Goal: Information Seeking & Learning: Check status

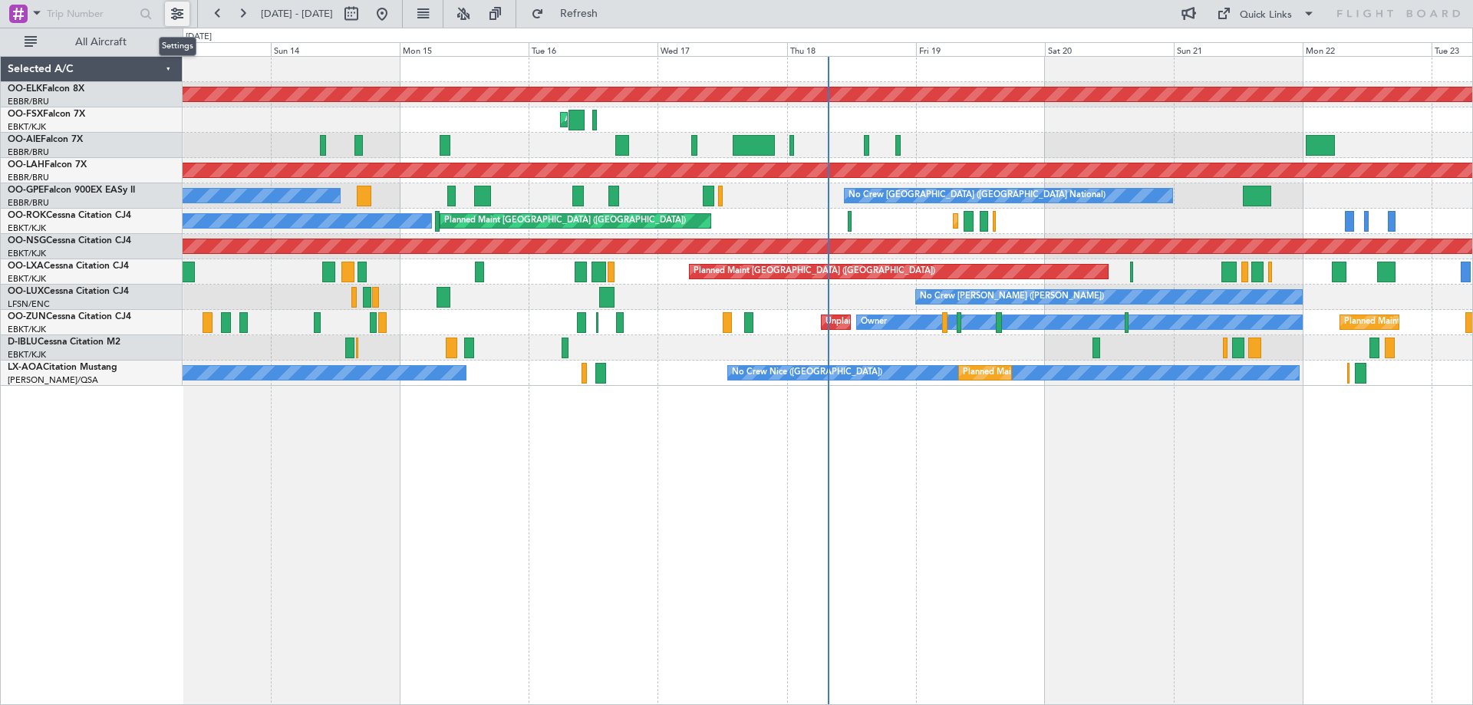
click at [178, 11] on button at bounding box center [177, 14] width 25 height 25
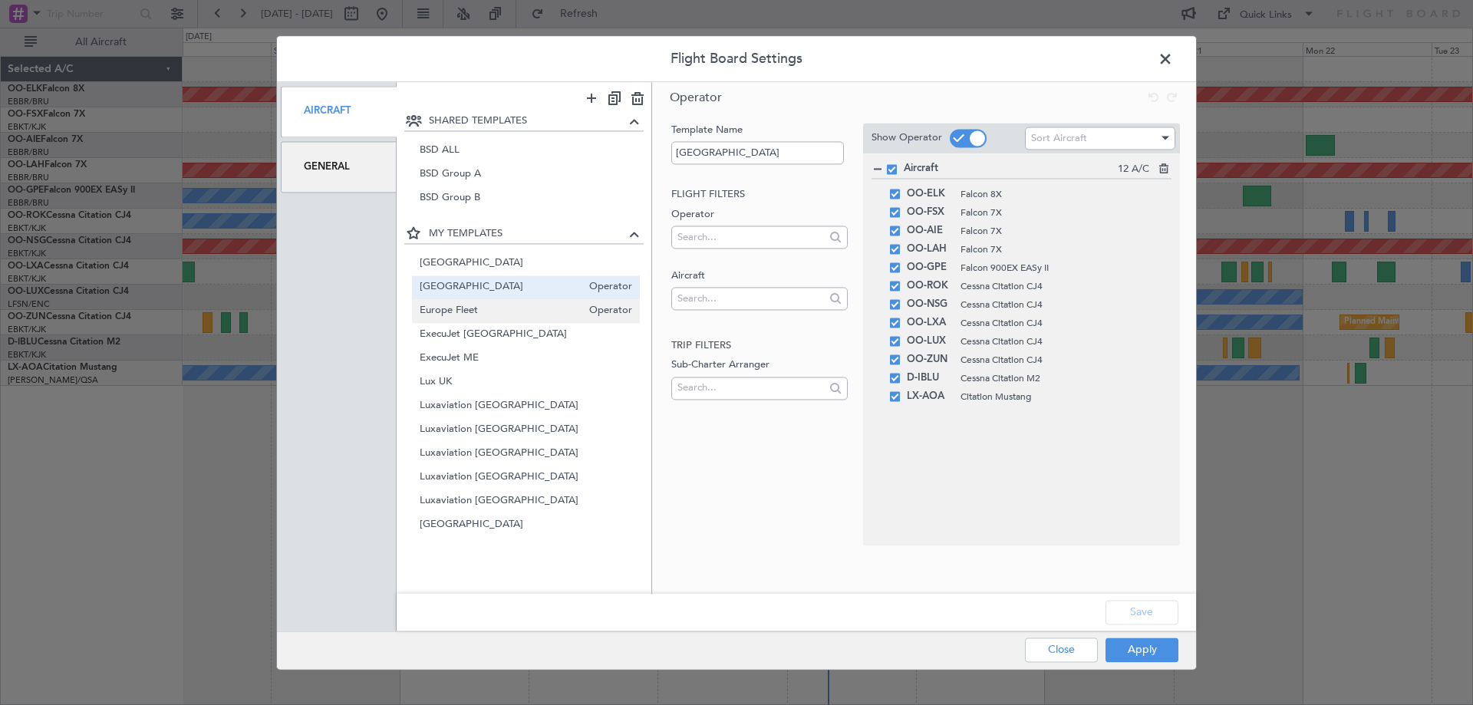
click at [512, 313] on span "Europe Fleet" at bounding box center [501, 311] width 163 height 16
type input "Europe Fleet"
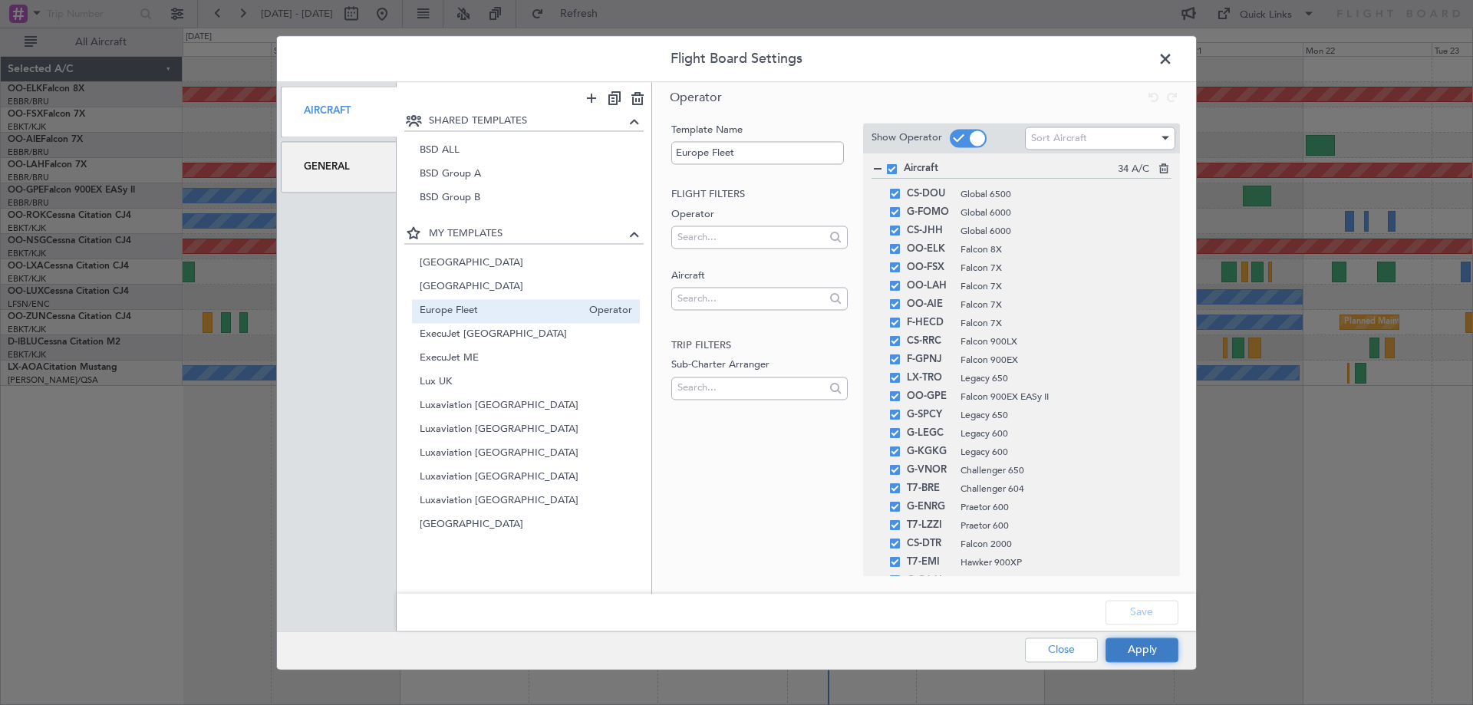
click at [1160, 653] on button "Apply" at bounding box center [1141, 649] width 73 height 25
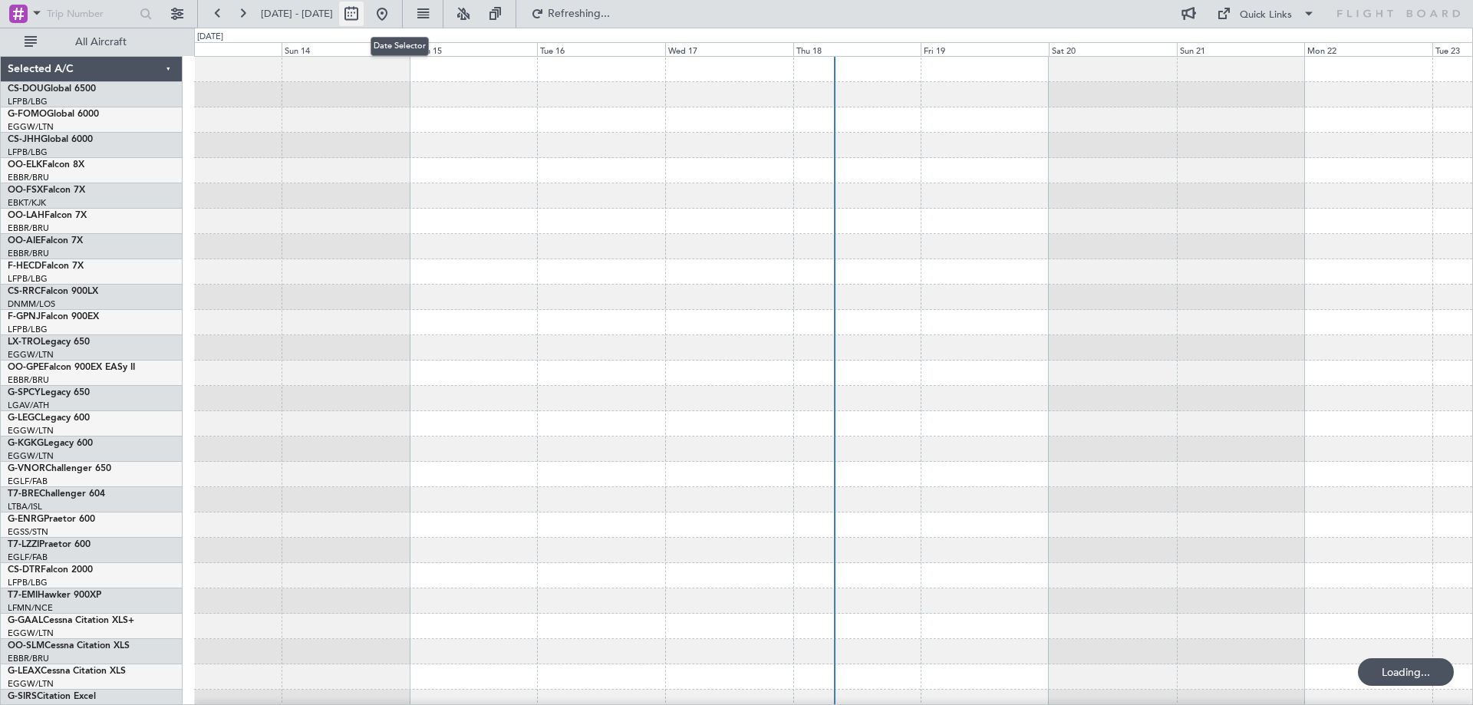
click at [364, 14] on button at bounding box center [351, 14] width 25 height 25
select select "9"
select select "2025"
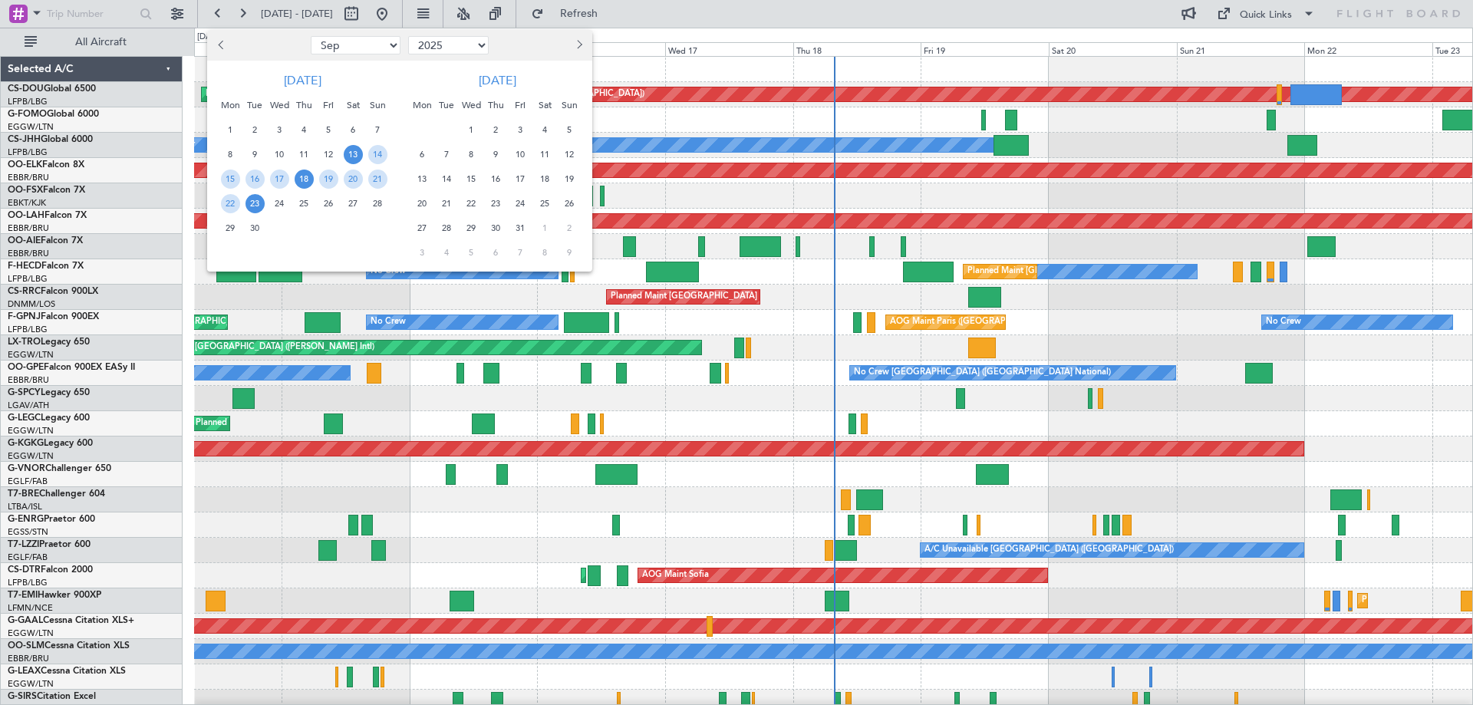
click at [302, 178] on span "18" at bounding box center [304, 178] width 19 height 19
click at [298, 199] on span "25" at bounding box center [304, 203] width 19 height 19
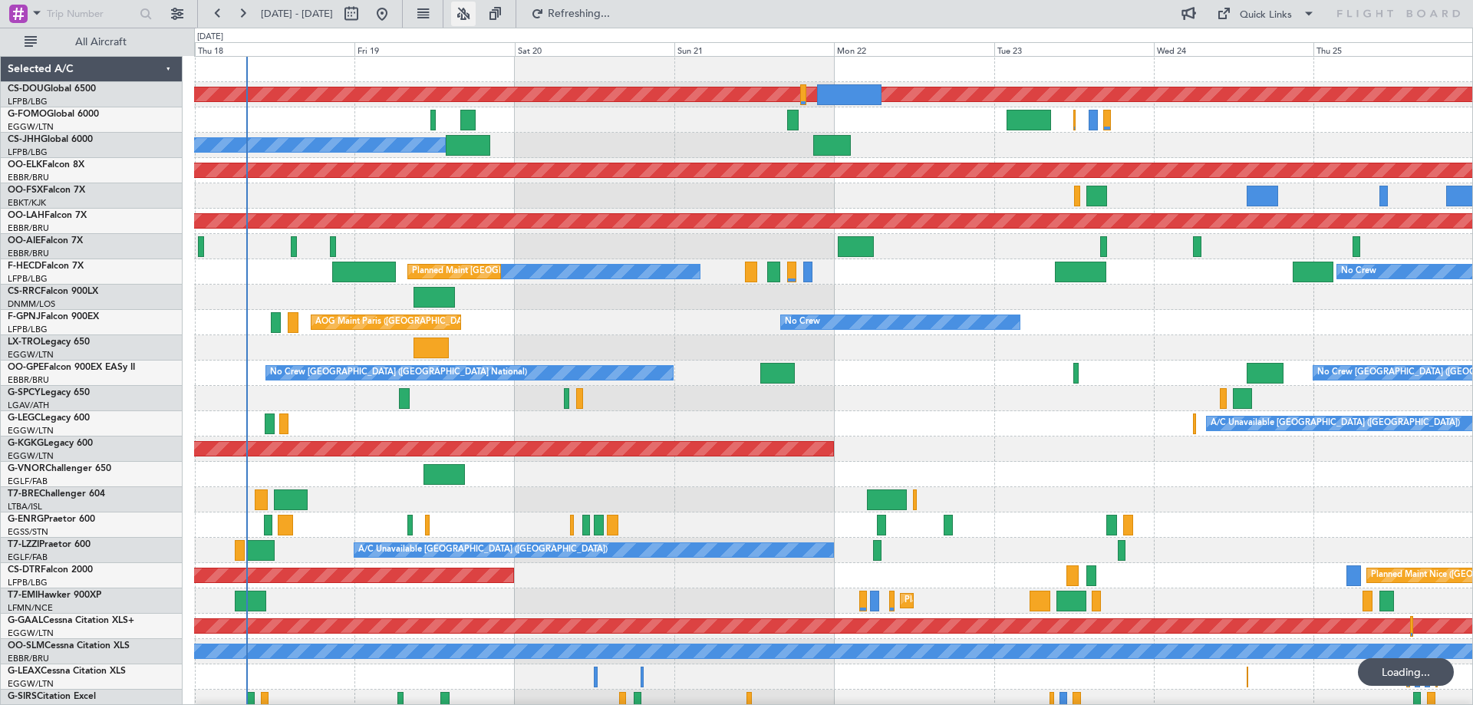
click at [476, 15] on button at bounding box center [463, 14] width 25 height 25
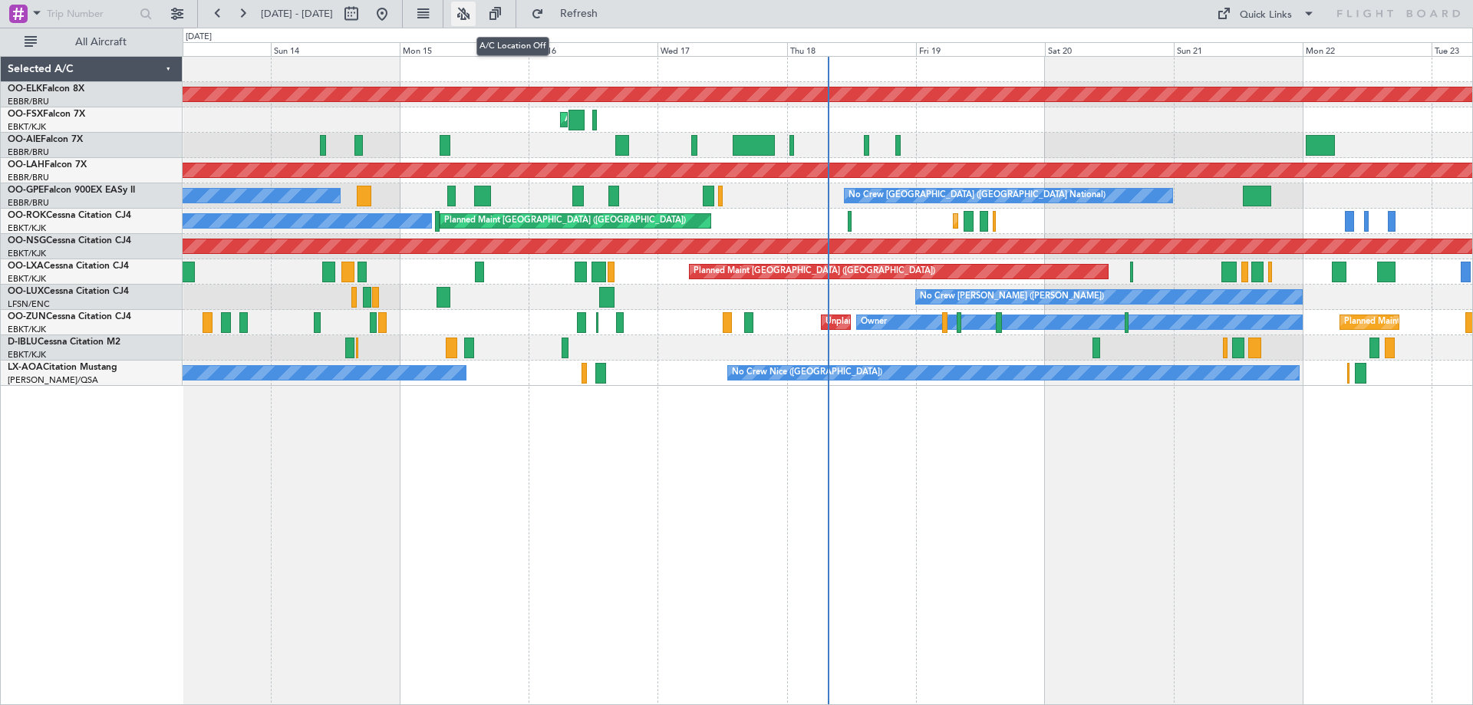
click at [476, 13] on button at bounding box center [463, 14] width 25 height 25
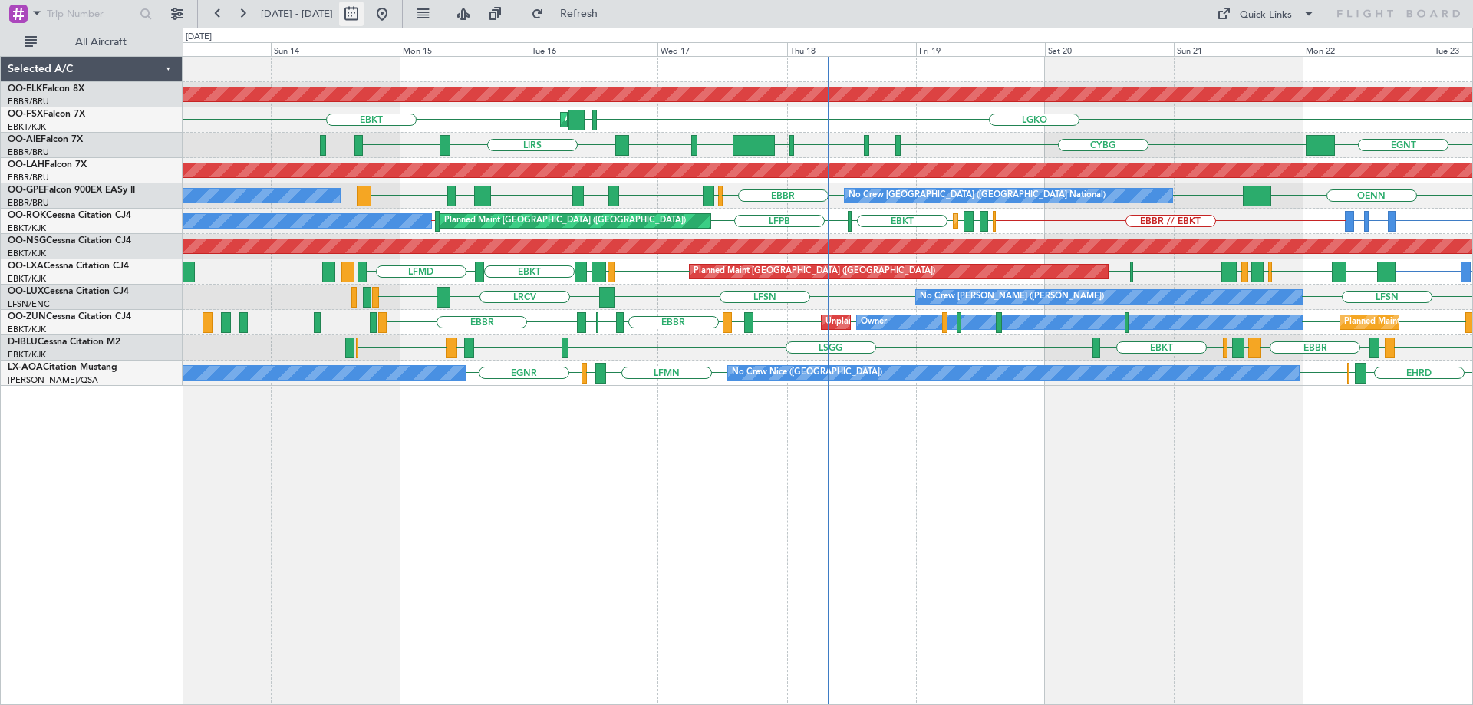
click at [364, 9] on button at bounding box center [351, 14] width 25 height 25
select select "9"
select select "2025"
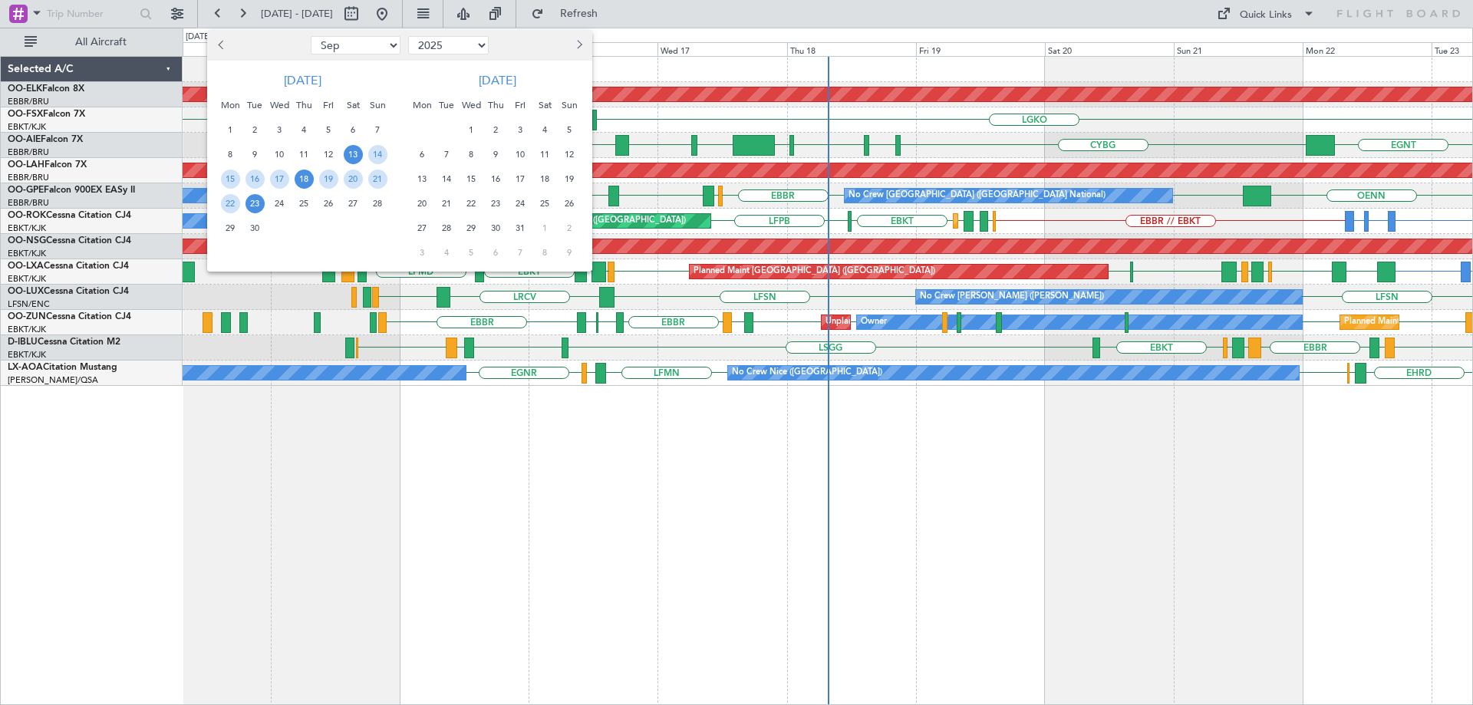
click at [307, 179] on span "18" at bounding box center [304, 178] width 19 height 19
click at [308, 198] on span "25" at bounding box center [304, 203] width 19 height 19
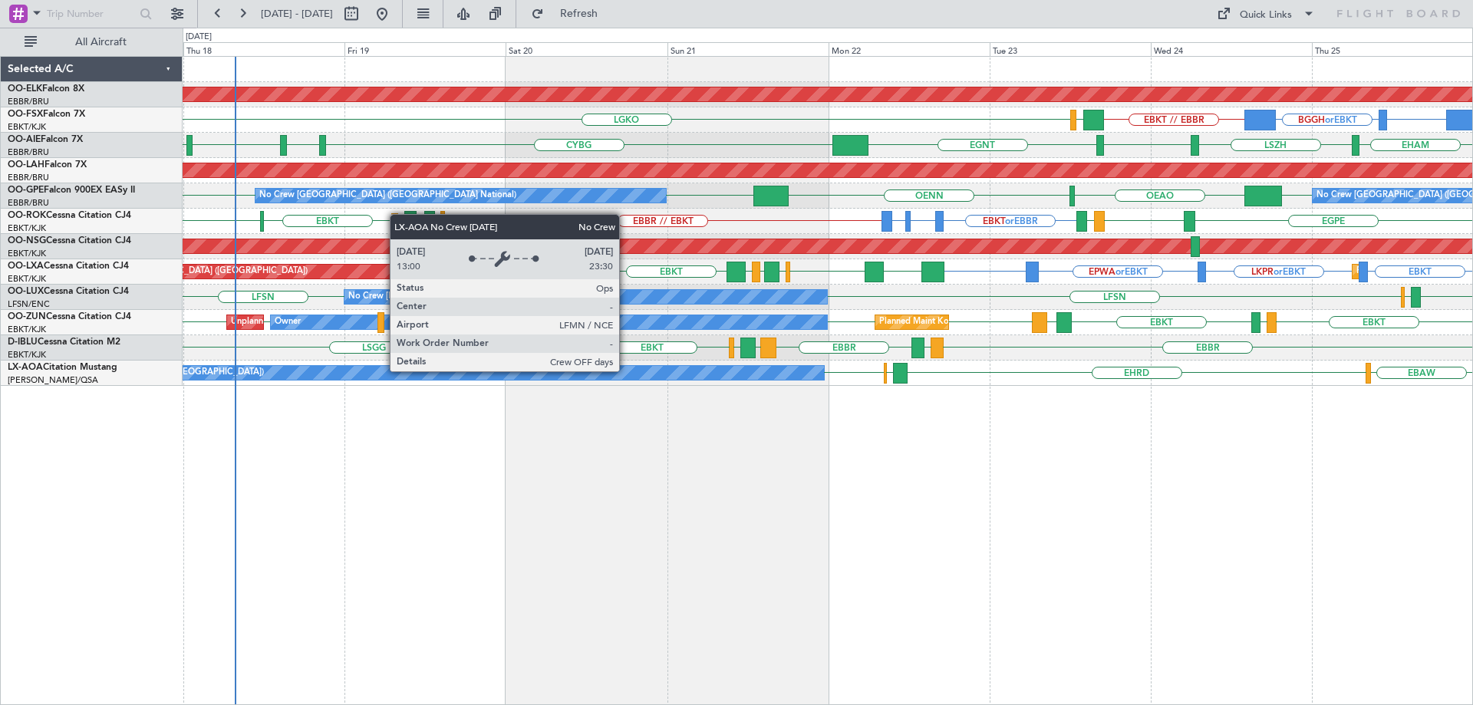
click at [626, 370] on div "No Crew Nice ([GEOGRAPHIC_DATA])" at bounding box center [467, 373] width 714 height 14
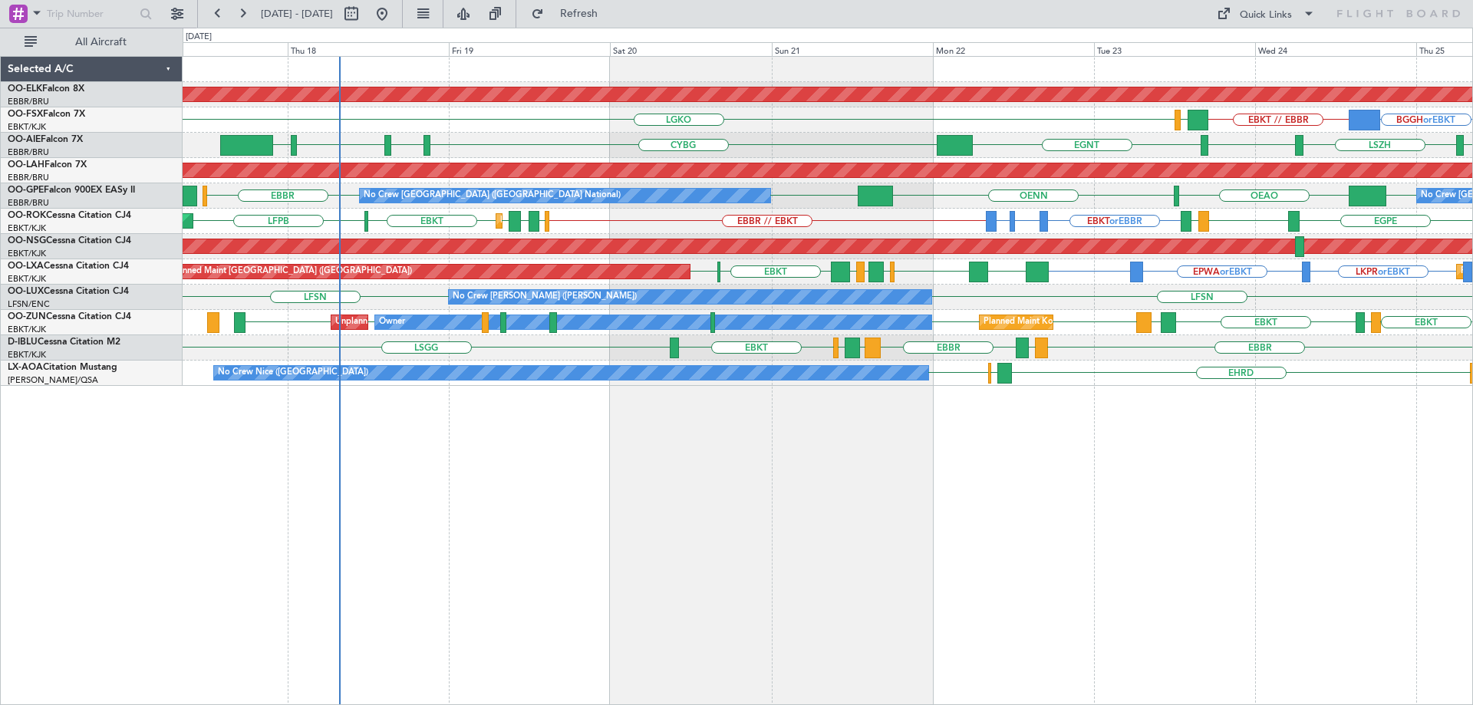
click at [637, 285] on div "LFSN LFSN No Crew Nancy (Essey) ELLX LFMD" at bounding box center [827, 297] width 1289 height 25
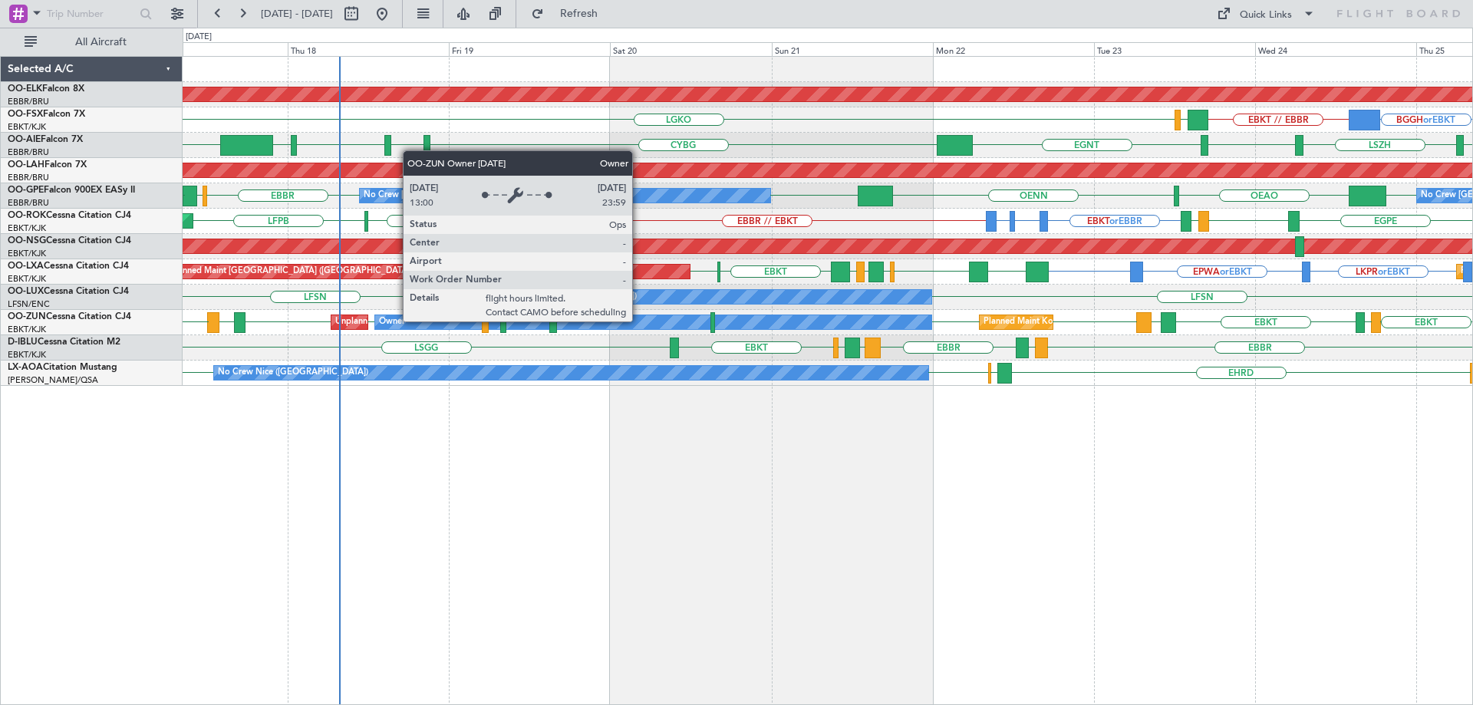
click at [639, 321] on div "Owner" at bounding box center [653, 322] width 556 height 14
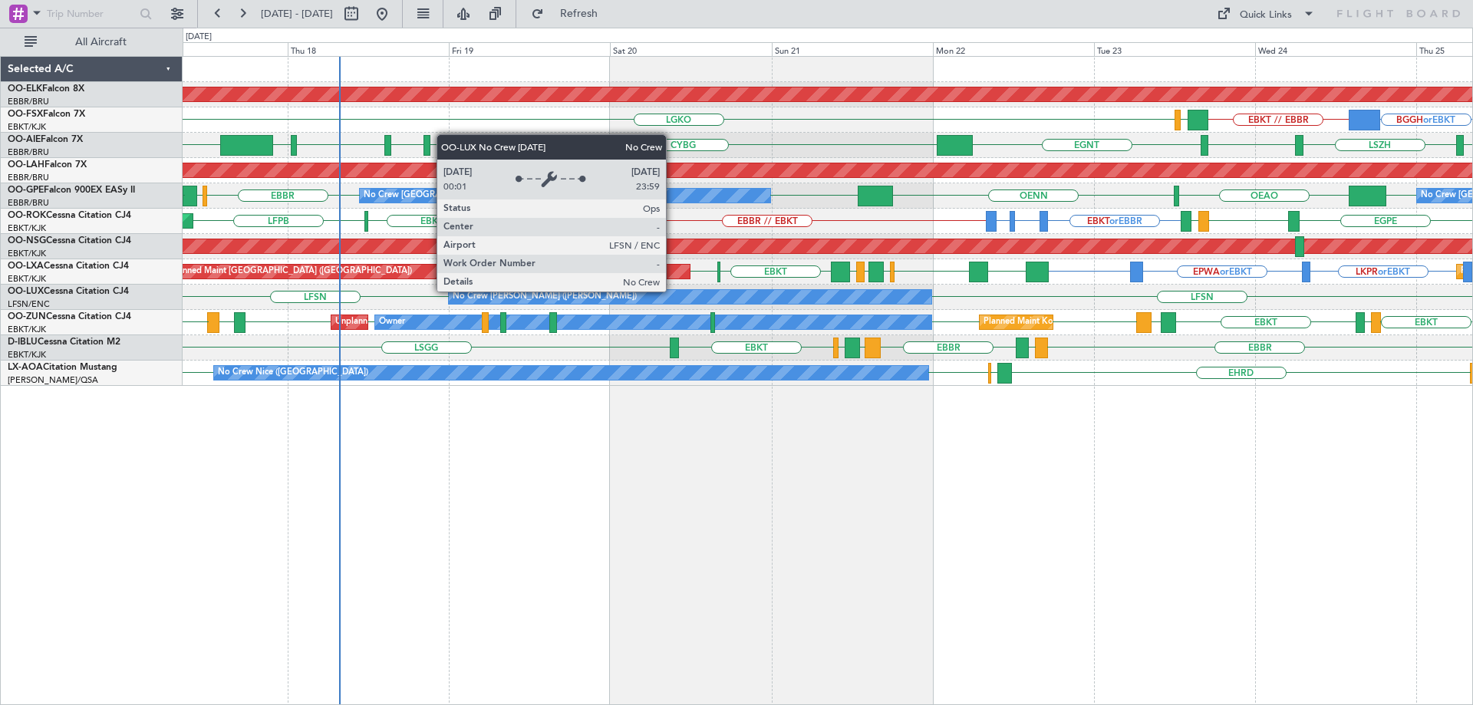
click at [673, 291] on div "No Crew [PERSON_NAME] ([PERSON_NAME])" at bounding box center [690, 297] width 482 height 14
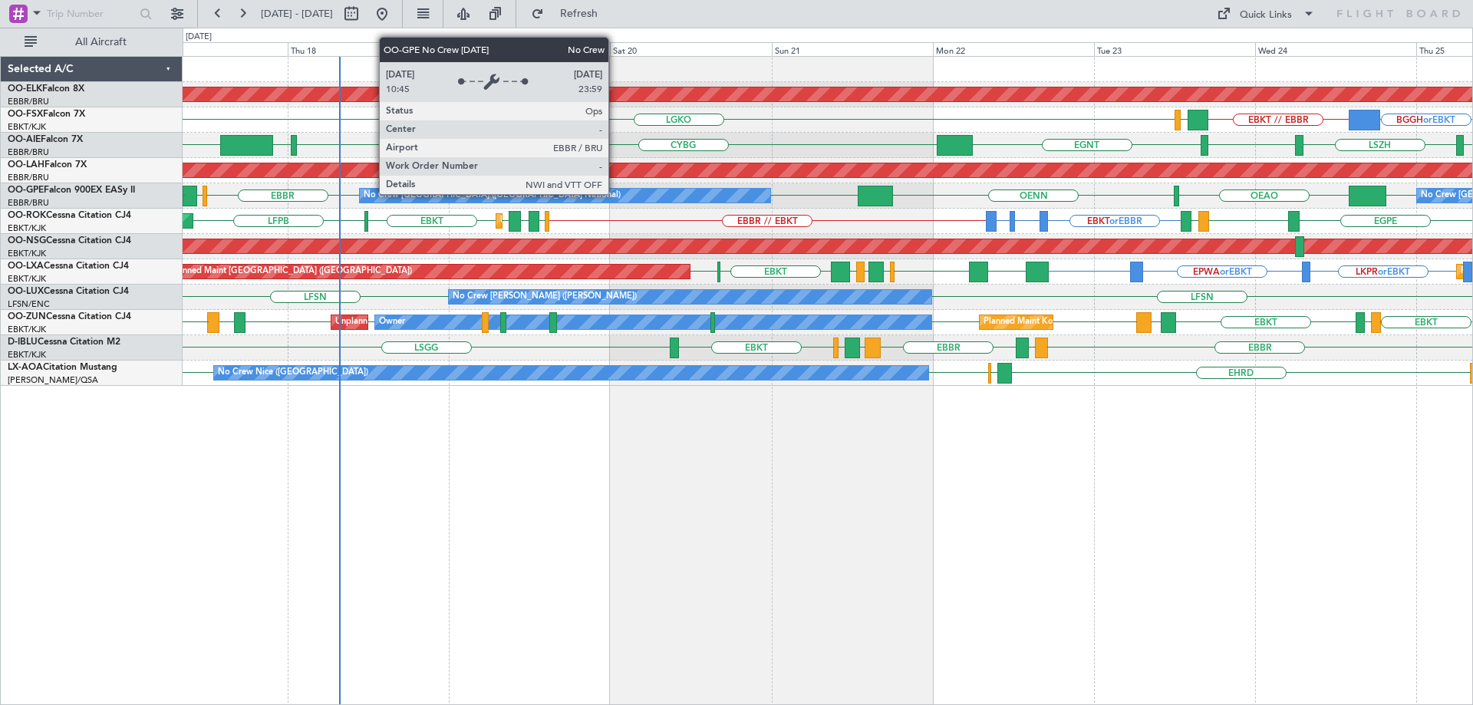
click at [615, 193] on div "No Crew [GEOGRAPHIC_DATA] ([GEOGRAPHIC_DATA] National)" at bounding box center [565, 196] width 410 height 14
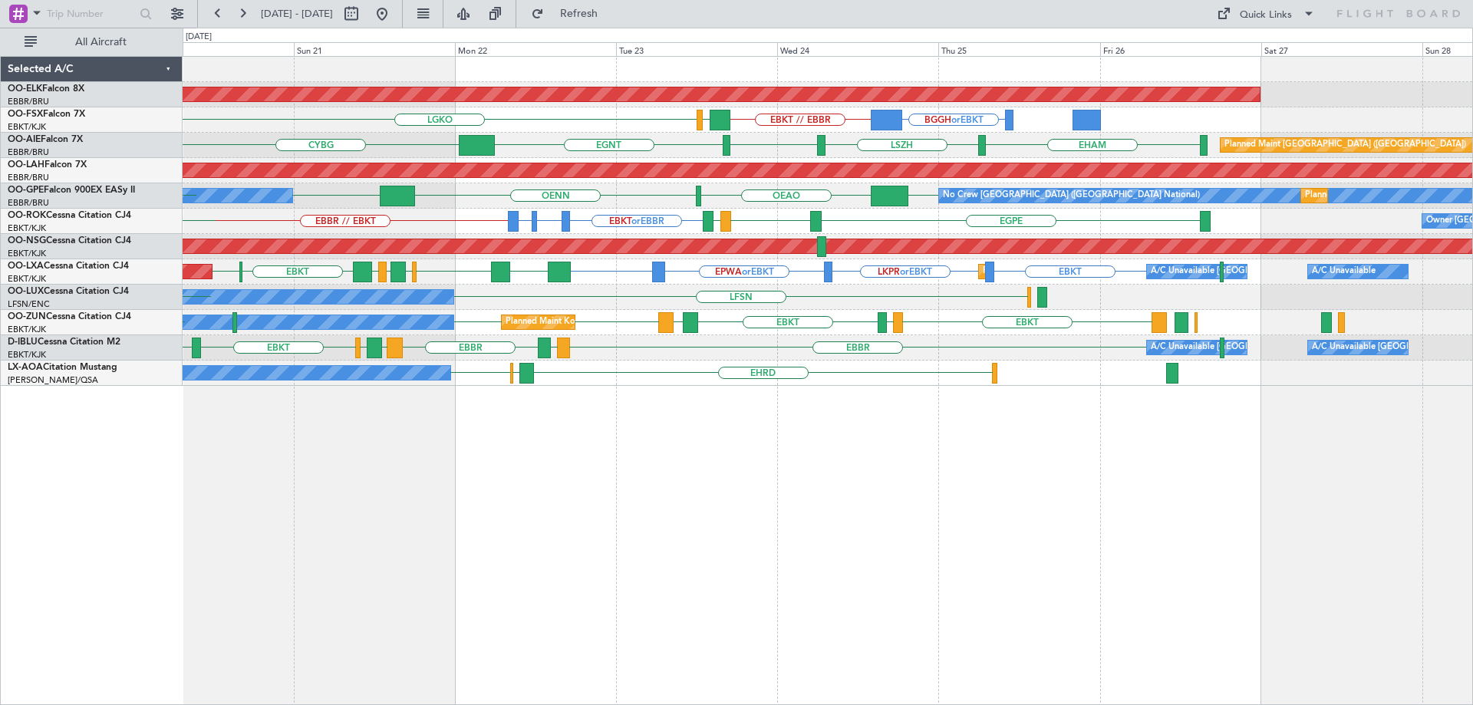
click at [772, 293] on div "Planned Maint Kortrijk-Wevelgem BGGH or EBKT EBKT // EBBR LGKO LGAV CYBG EHAM L…" at bounding box center [827, 221] width 1289 height 329
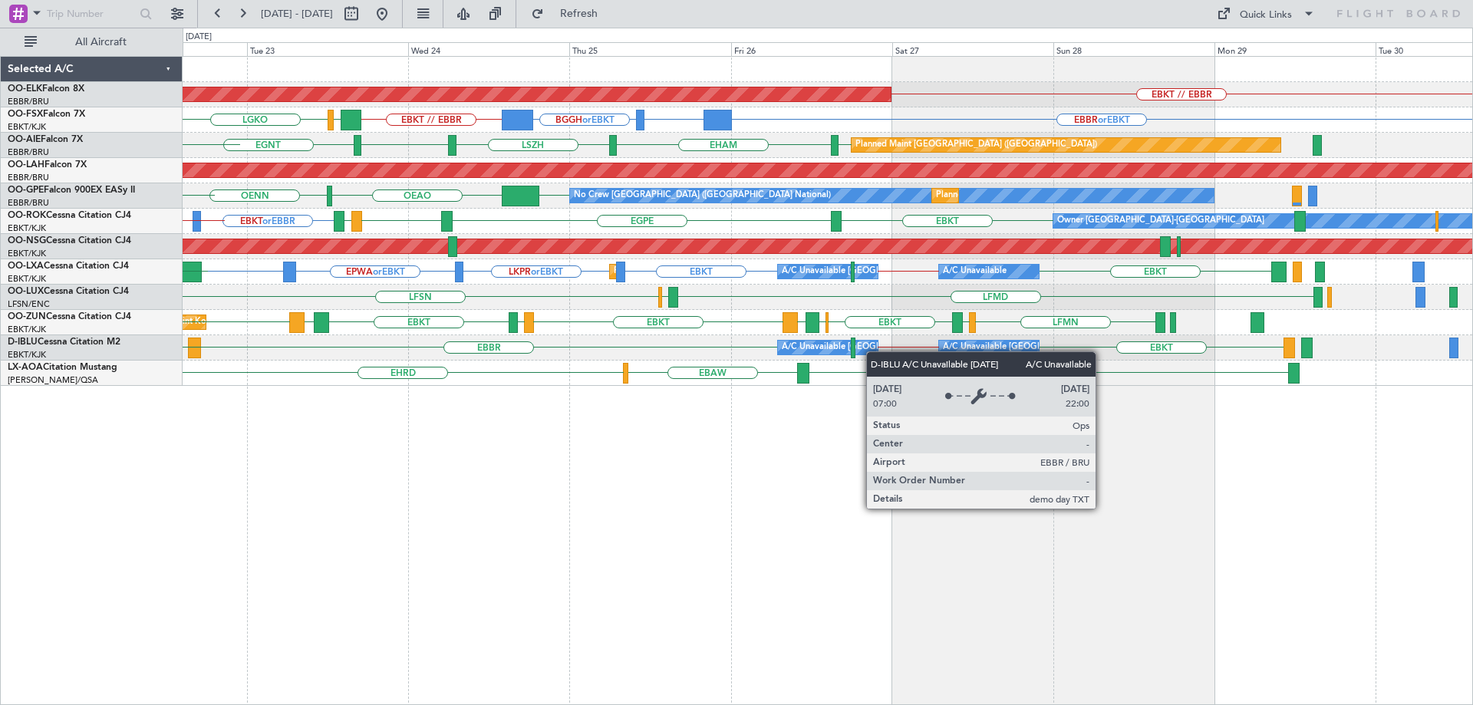
click at [835, 353] on div "A/C Unavailable [GEOGRAPHIC_DATA] ([GEOGRAPHIC_DATA] National)" at bounding box center [924, 347] width 285 height 23
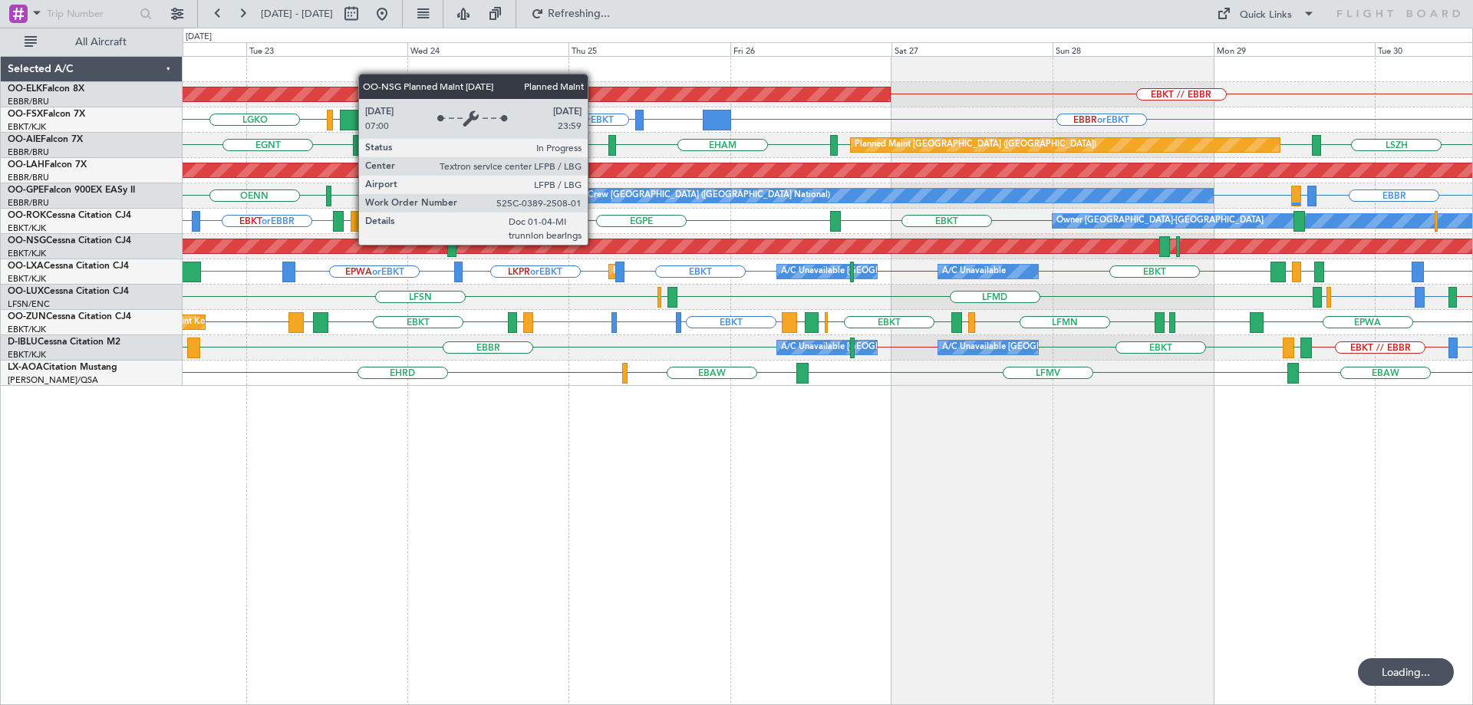
click at [1334, 303] on div "LEBL or LFSN LFSN LIME // LEBL ELLX LFMD ELLX LFSN No Crew Nancy (Essey)" at bounding box center [827, 297] width 1289 height 25
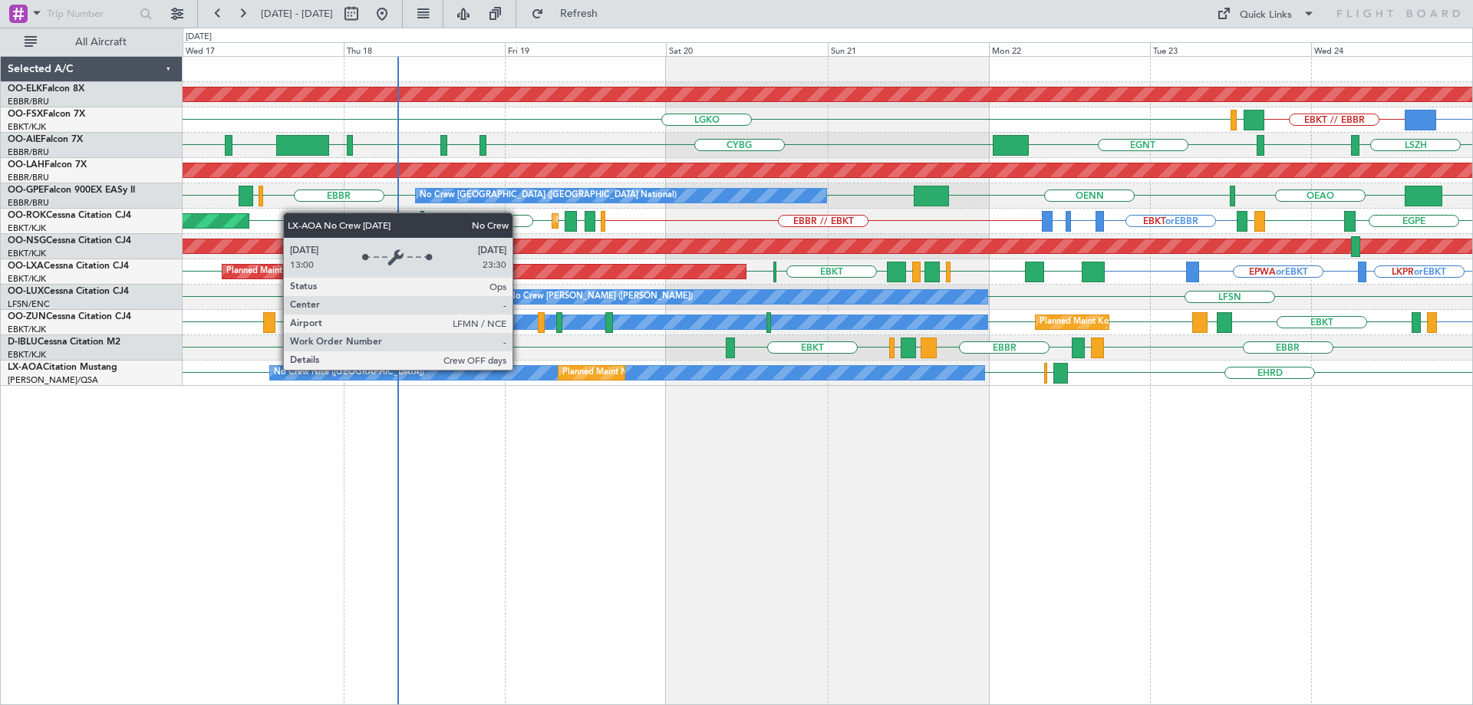
click at [519, 369] on div "No Crew Nice ([GEOGRAPHIC_DATA])" at bounding box center [627, 373] width 714 height 14
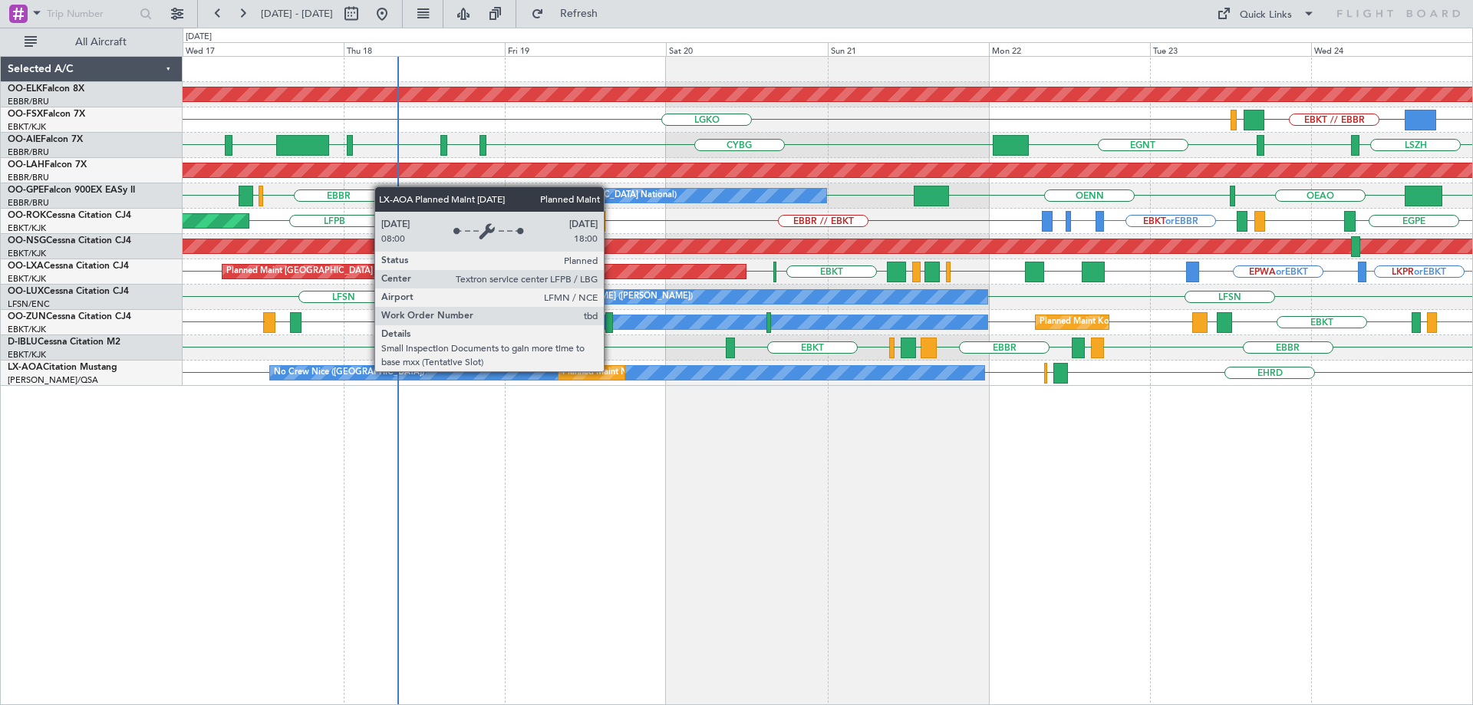
click at [610, 370] on div "Planned Maint Nice ([GEOGRAPHIC_DATA])" at bounding box center [647, 372] width 171 height 23
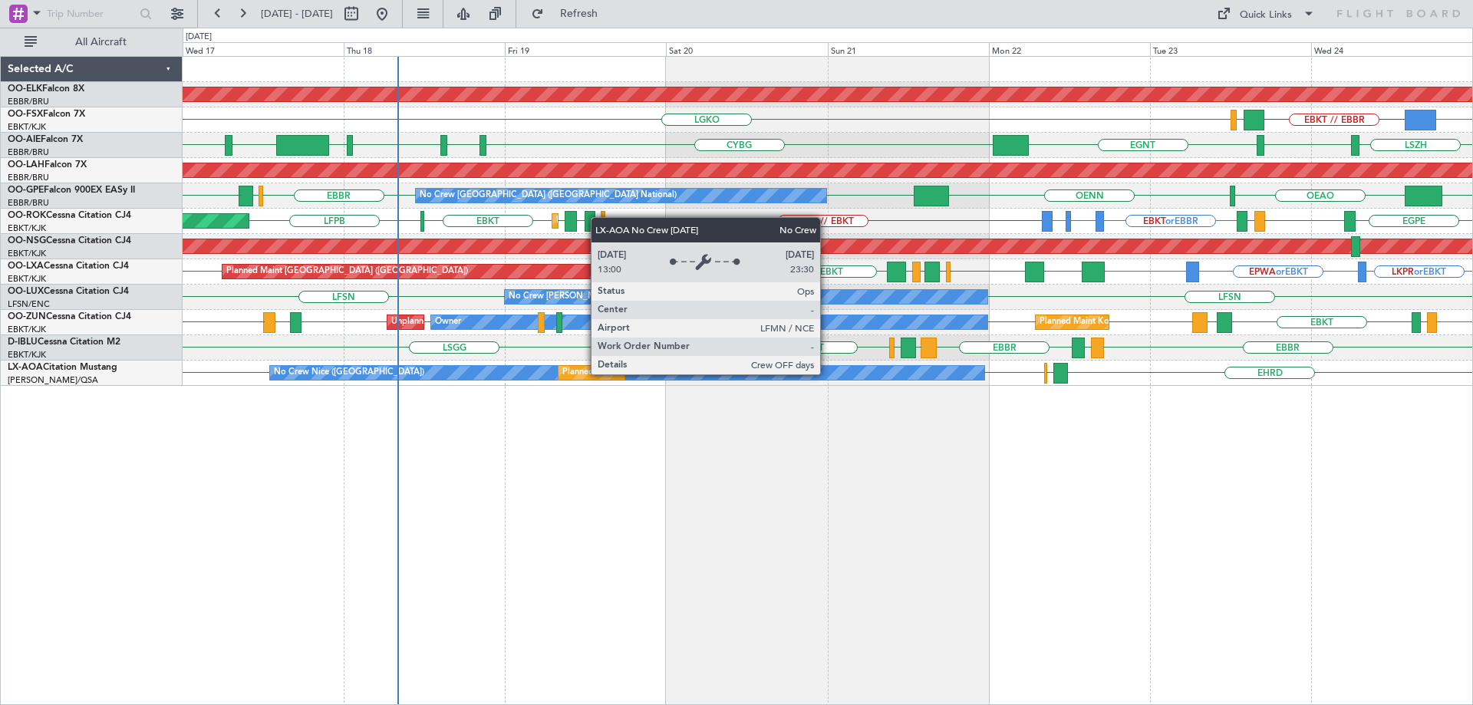
click at [827, 373] on div "No Crew Nice ([GEOGRAPHIC_DATA])" at bounding box center [627, 373] width 714 height 14
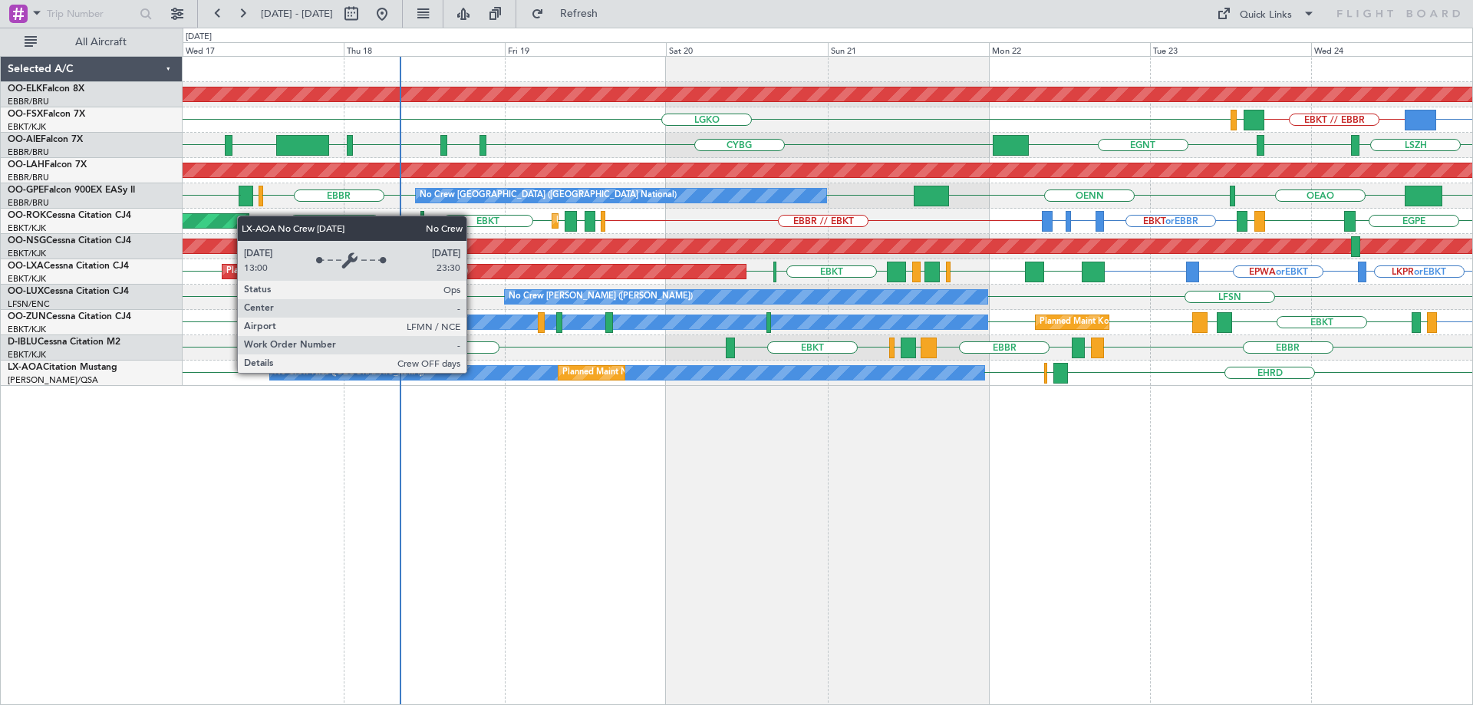
click at [473, 372] on div "No Crew Nice ([GEOGRAPHIC_DATA])" at bounding box center [627, 373] width 714 height 14
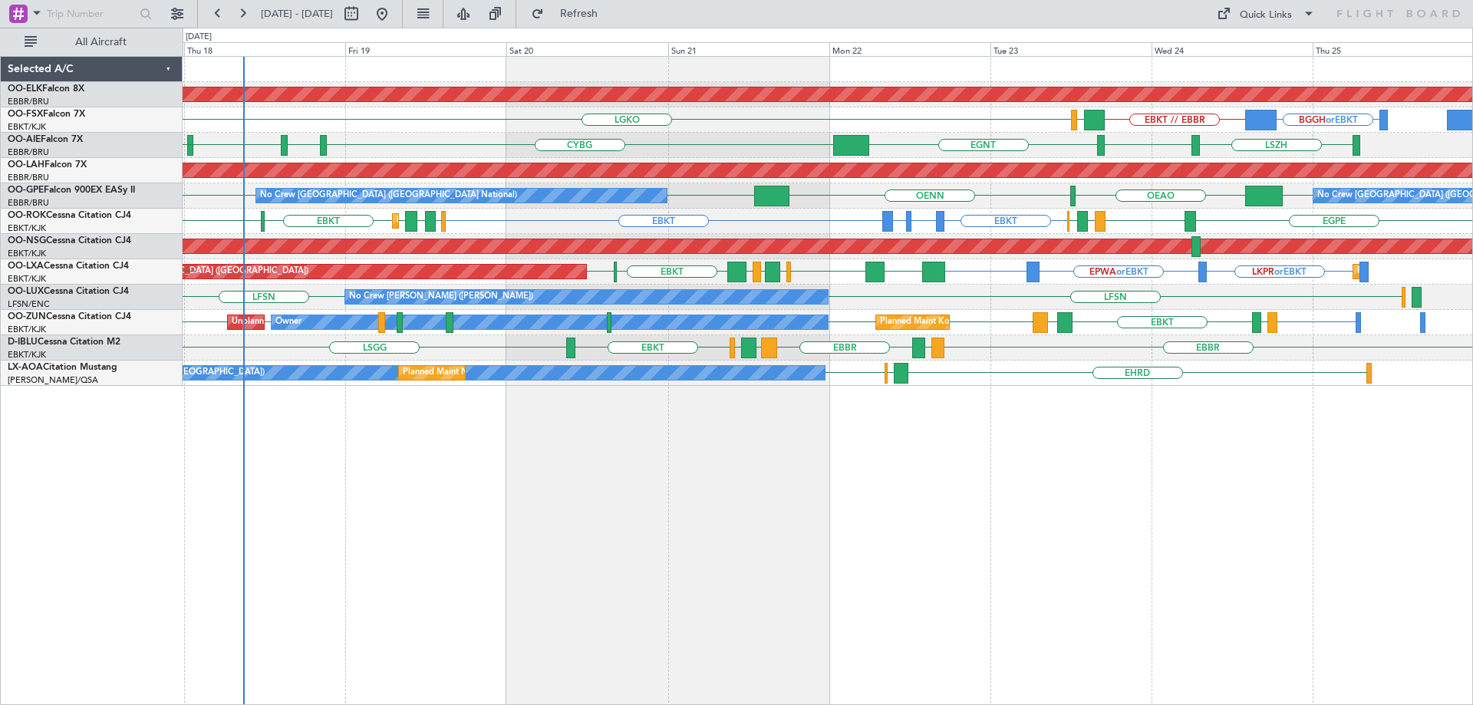
click at [870, 225] on div "Planned Maint Kortrijk-Wevelgem BGGH or EBKT EBKT // EBBR LGAV LGKO AOG Maint K…" at bounding box center [827, 221] width 1289 height 329
click at [790, 161] on div "Planned Maint Kortrijk-Wevelgem BGBW or EBKT BGGH or EBKT EBKT // EBBR LGAV LGK…" at bounding box center [827, 221] width 1289 height 329
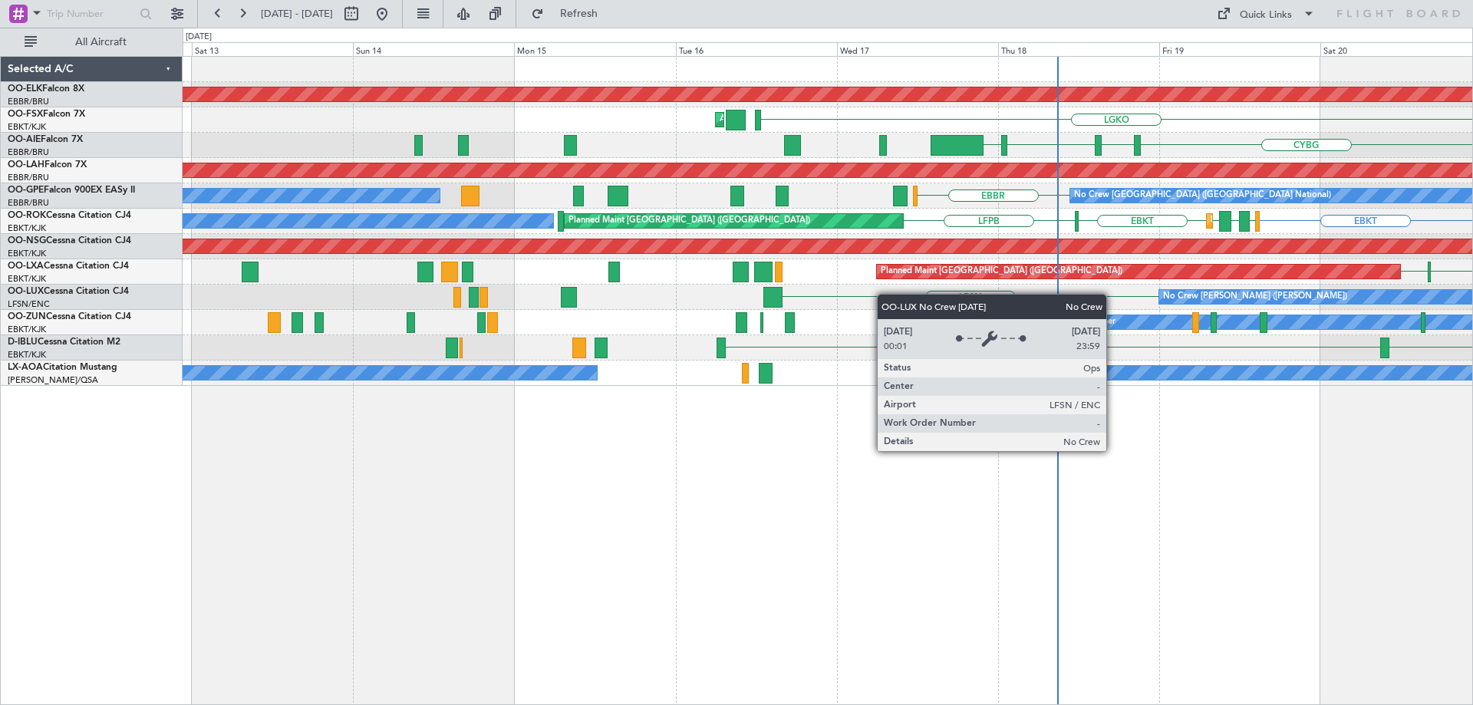
click at [1387, 304] on div "Planned Maint Kortrijk-Wevelgem LGKO AOG Maint Kortrijk-Wevelgem CYBG CYUL KBED…" at bounding box center [827, 221] width 1289 height 329
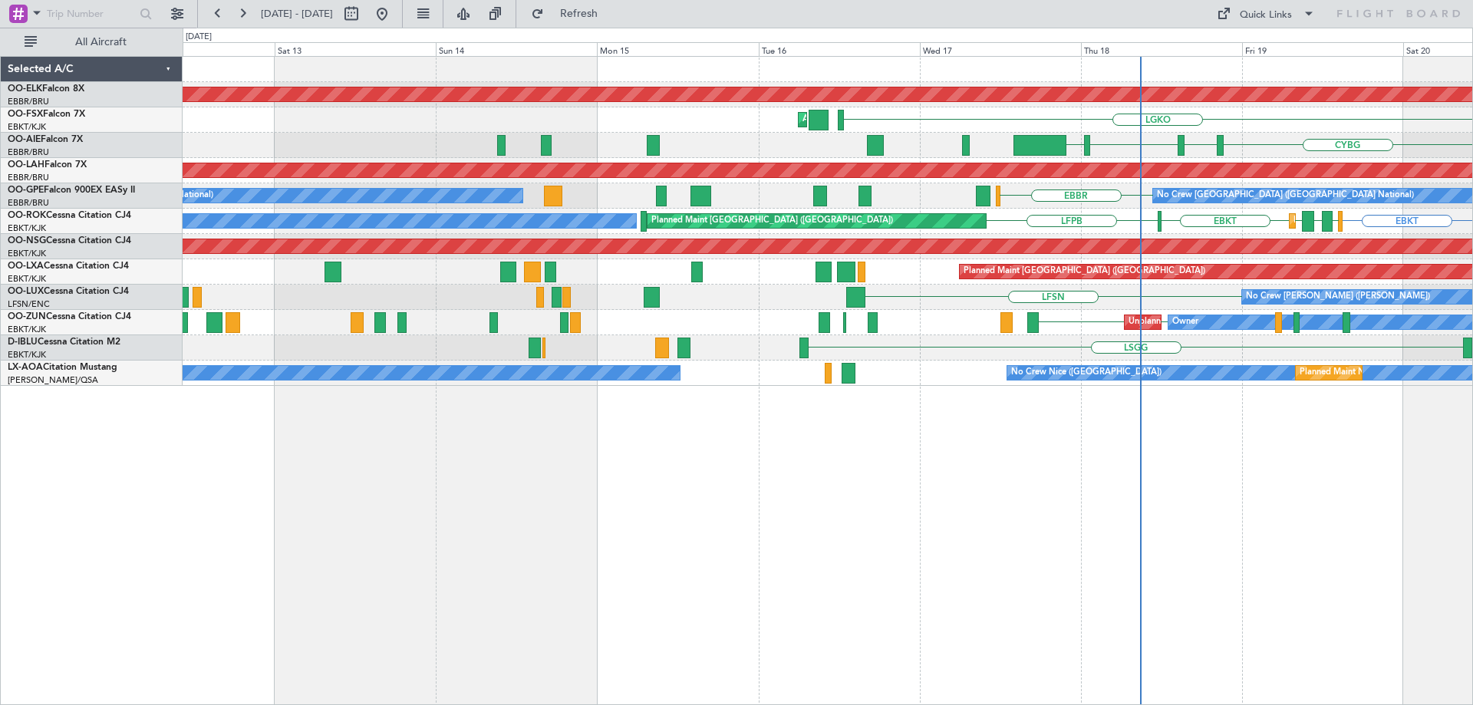
click at [792, 279] on div "Planned Maint Paris (Le Bourget) LPCS LEMG EBKT LFPB EGGW EBKT LRIA Planned Mai…" at bounding box center [827, 271] width 1289 height 25
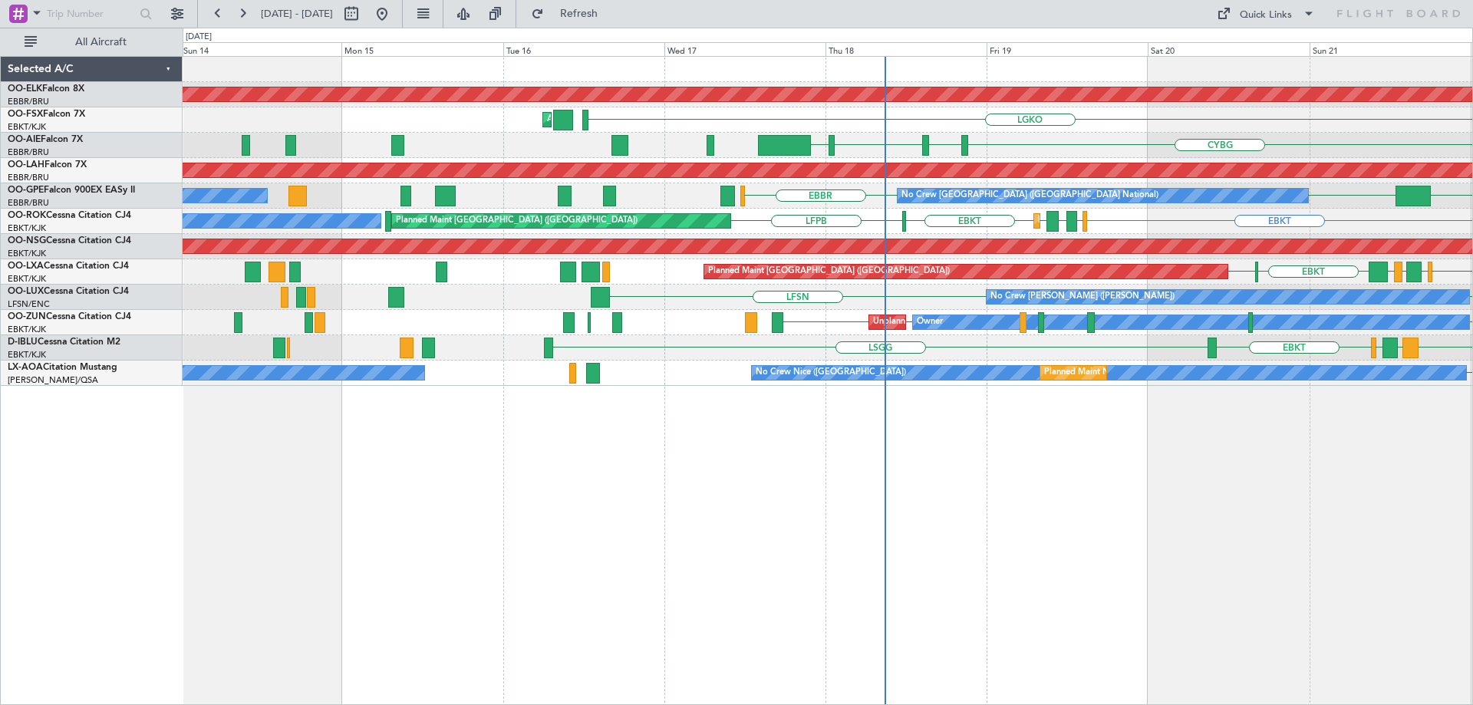
click at [853, 252] on div "Planned Maint Kortrijk-Wevelgem LGKO AOG Maint Kortrijk-Wevelgem LGAV EBKT // E…" at bounding box center [827, 221] width 1289 height 329
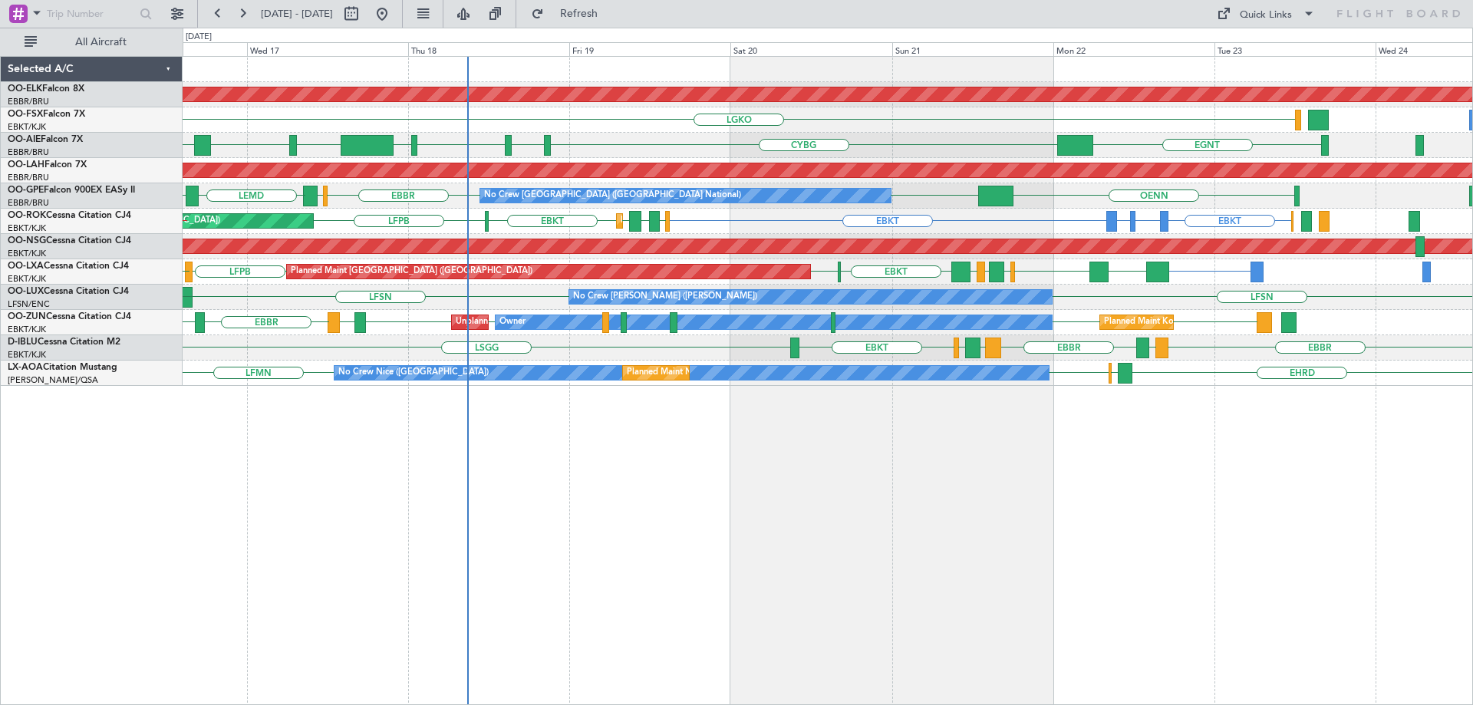
click at [817, 208] on div "Planned Maint Kortrijk-Wevelgem LGKO LGAV LGAV AOG Maint Kortrijk-Wevelgem EBKT…" at bounding box center [827, 221] width 1289 height 329
